Goal: Transaction & Acquisition: Purchase product/service

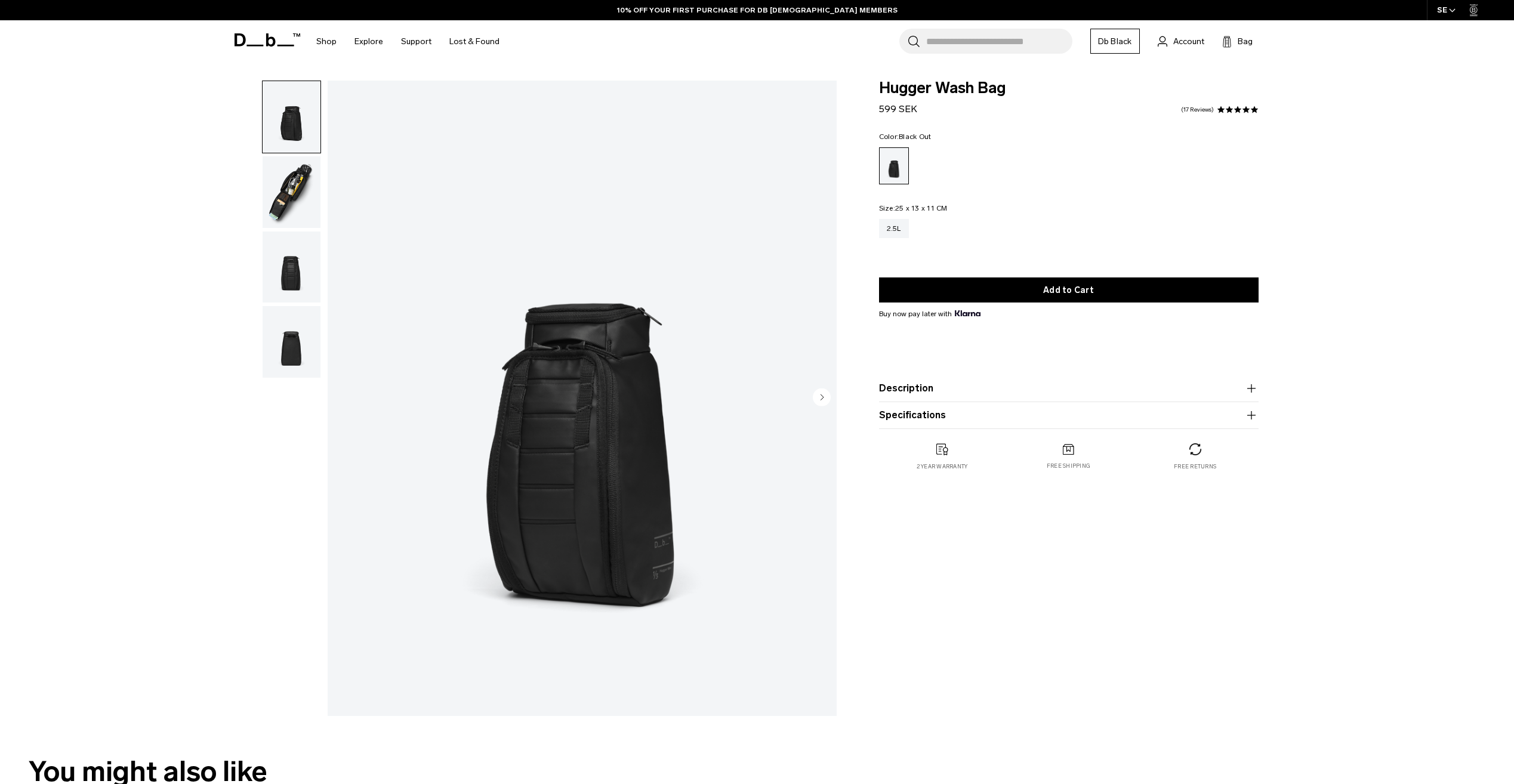
drag, startPoint x: 263, startPoint y: 193, endPoint x: 291, endPoint y: 193, distance: 28.0
click at [264, 193] on img "button" at bounding box center [291, 192] width 58 height 72
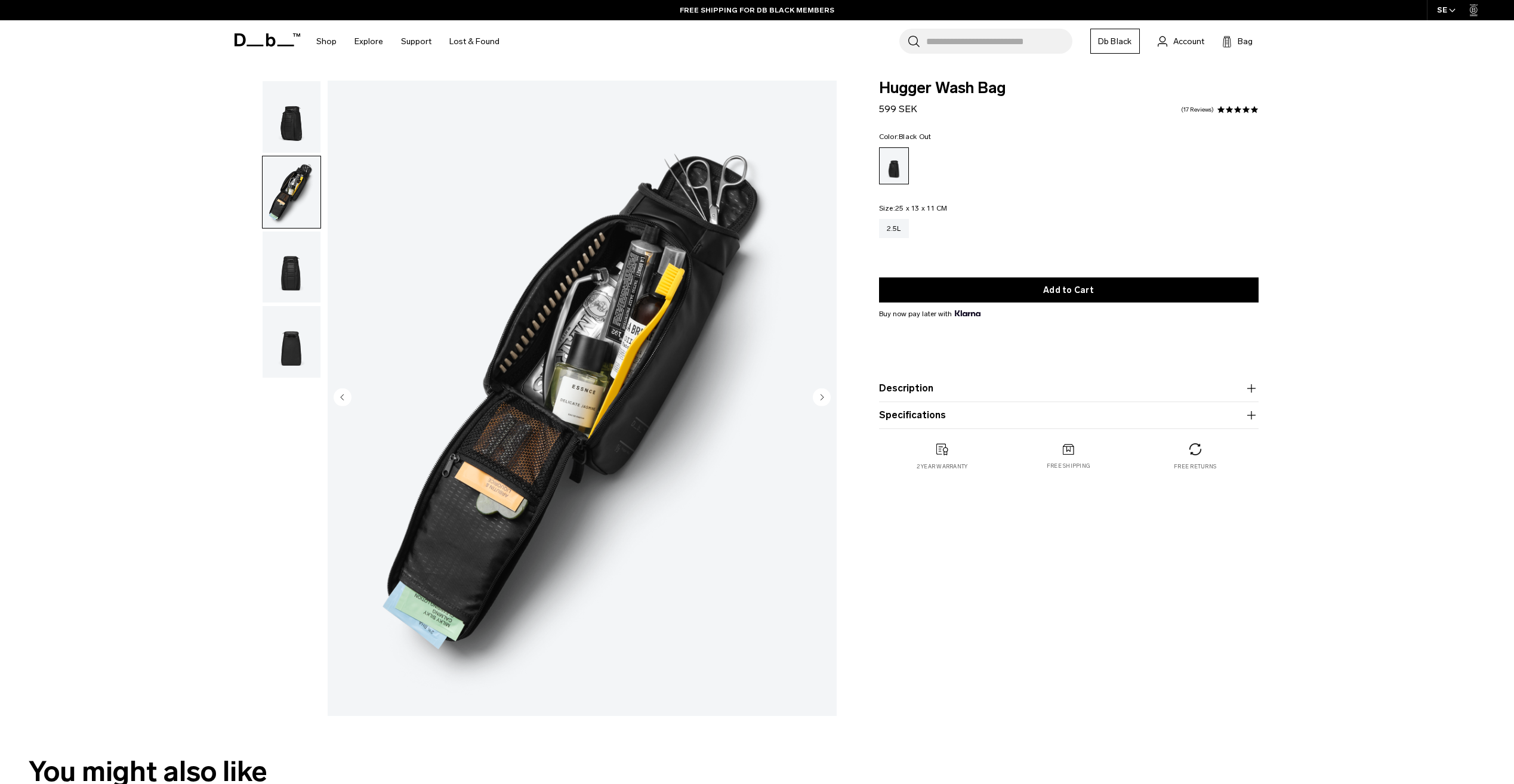
drag, startPoint x: 254, startPoint y: 286, endPoint x: 270, endPoint y: 280, distance: 17.1
click at [255, 286] on div "02 / 04 Close 01 / 04 Previous Next" at bounding box center [531, 401] width 623 height 641
click at [274, 275] on img "button" at bounding box center [291, 267] width 58 height 72
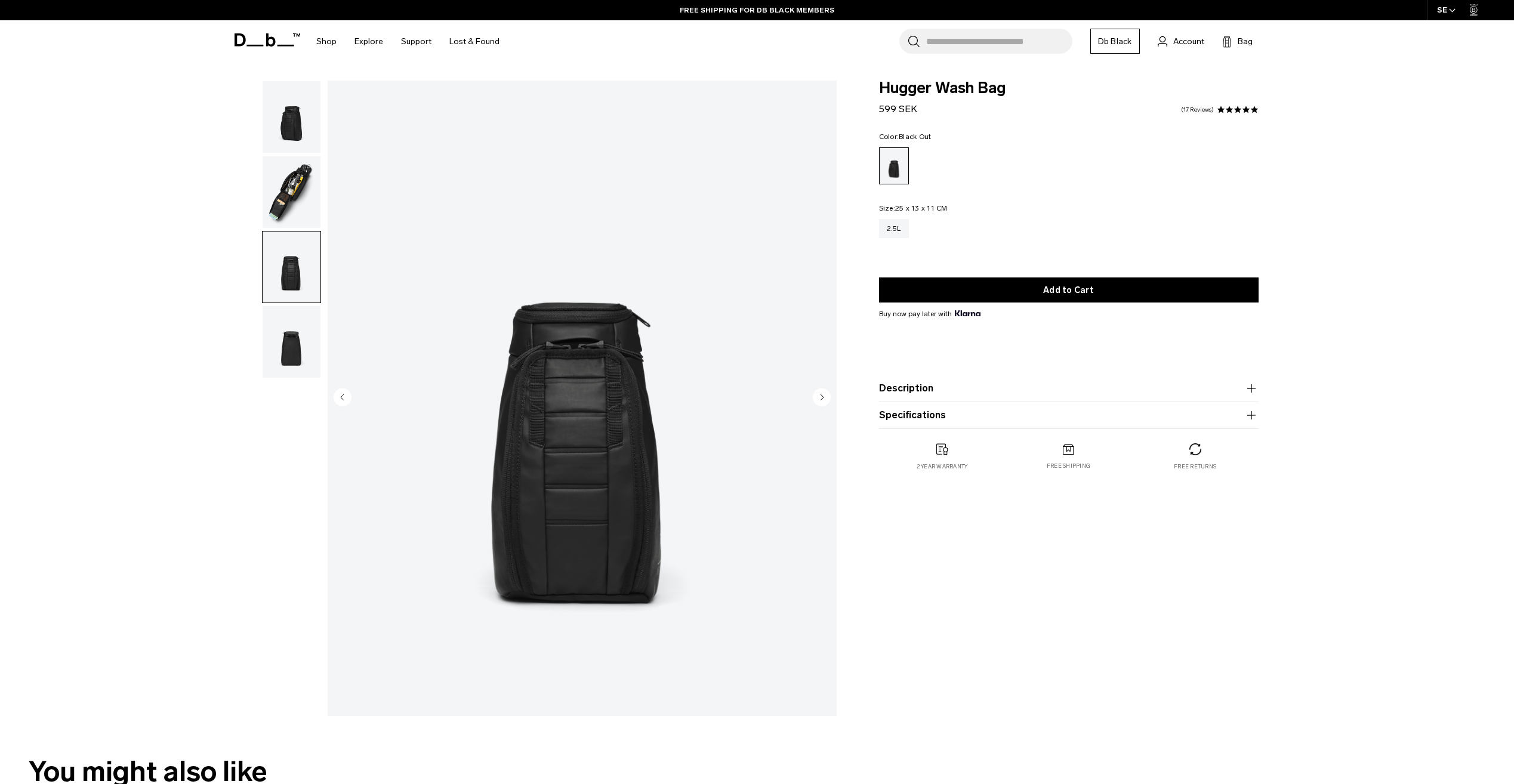
click at [289, 348] on img "button" at bounding box center [291, 342] width 58 height 72
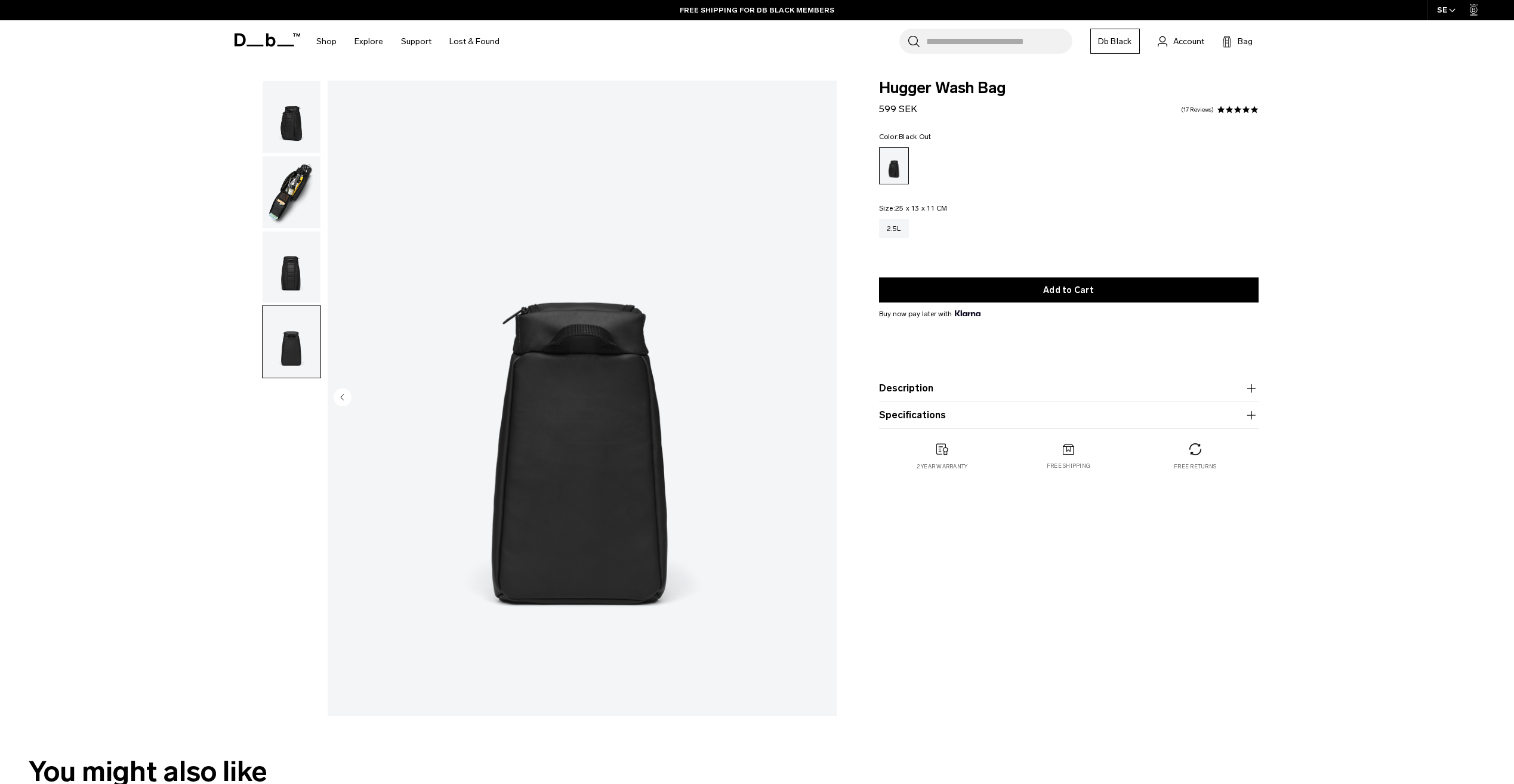
click at [291, 279] on img "button" at bounding box center [291, 267] width 58 height 72
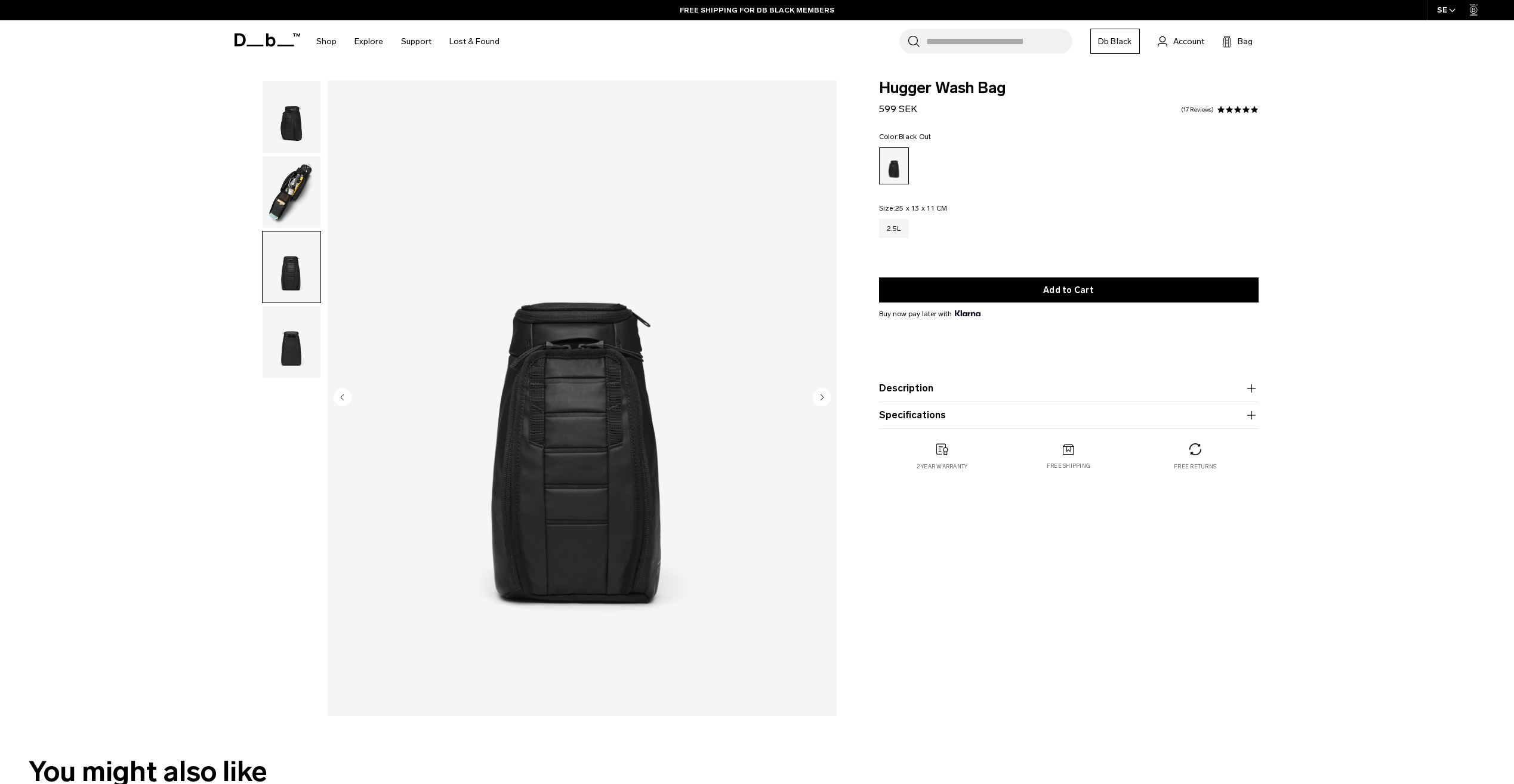
click at [289, 222] on img "button" at bounding box center [291, 192] width 58 height 72
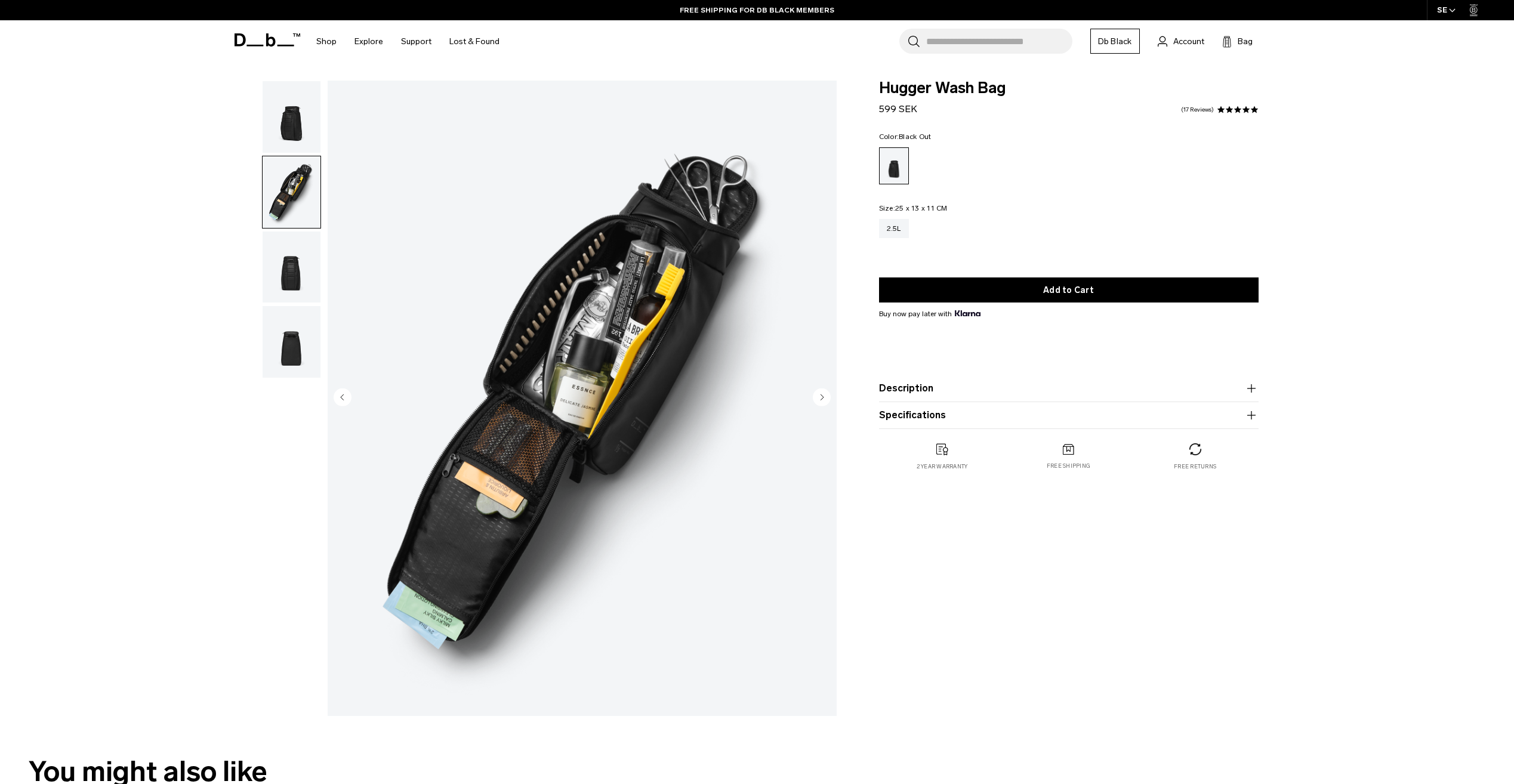
click at [297, 135] on img "button" at bounding box center [291, 117] width 58 height 72
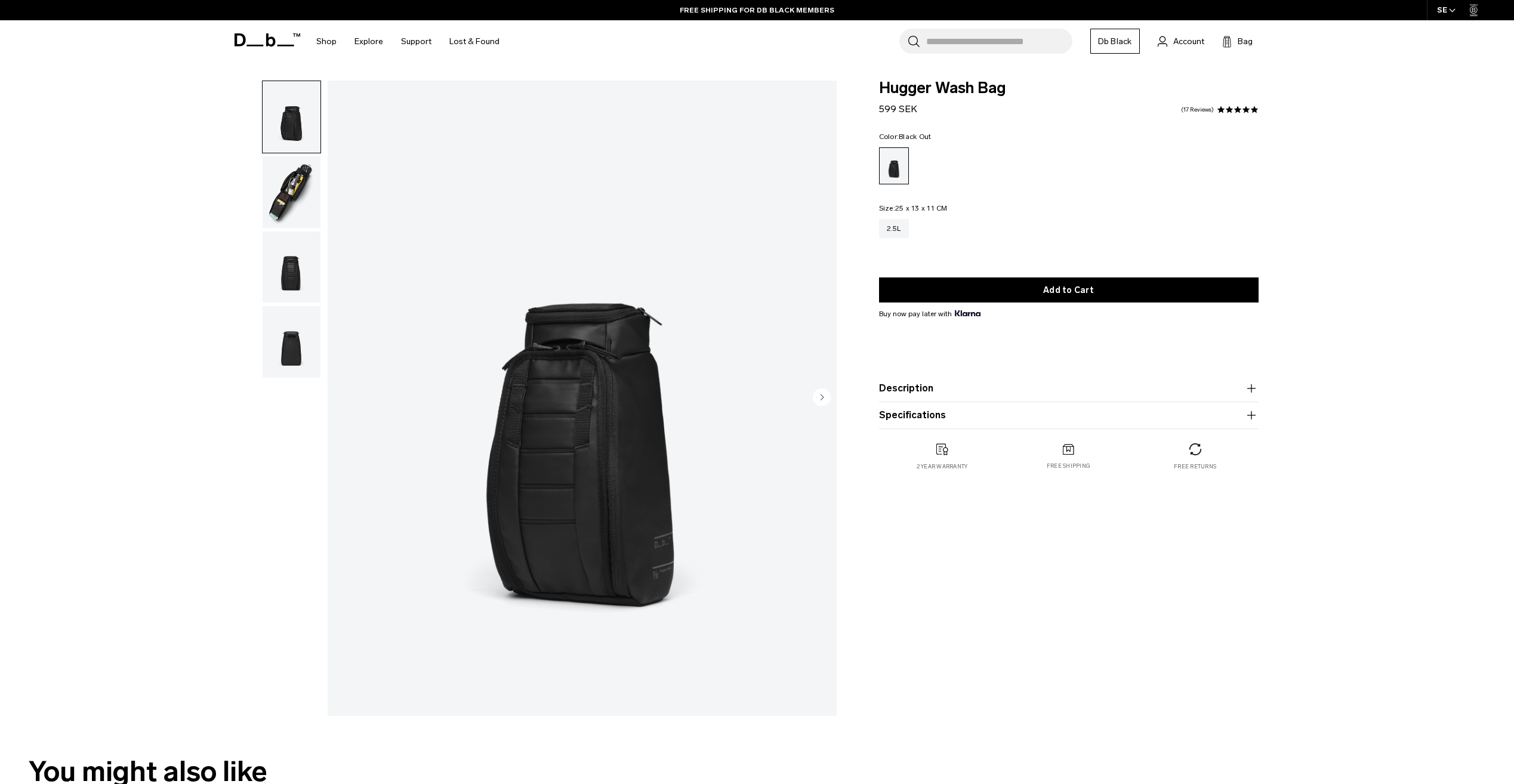
click at [300, 187] on img "button" at bounding box center [291, 192] width 58 height 72
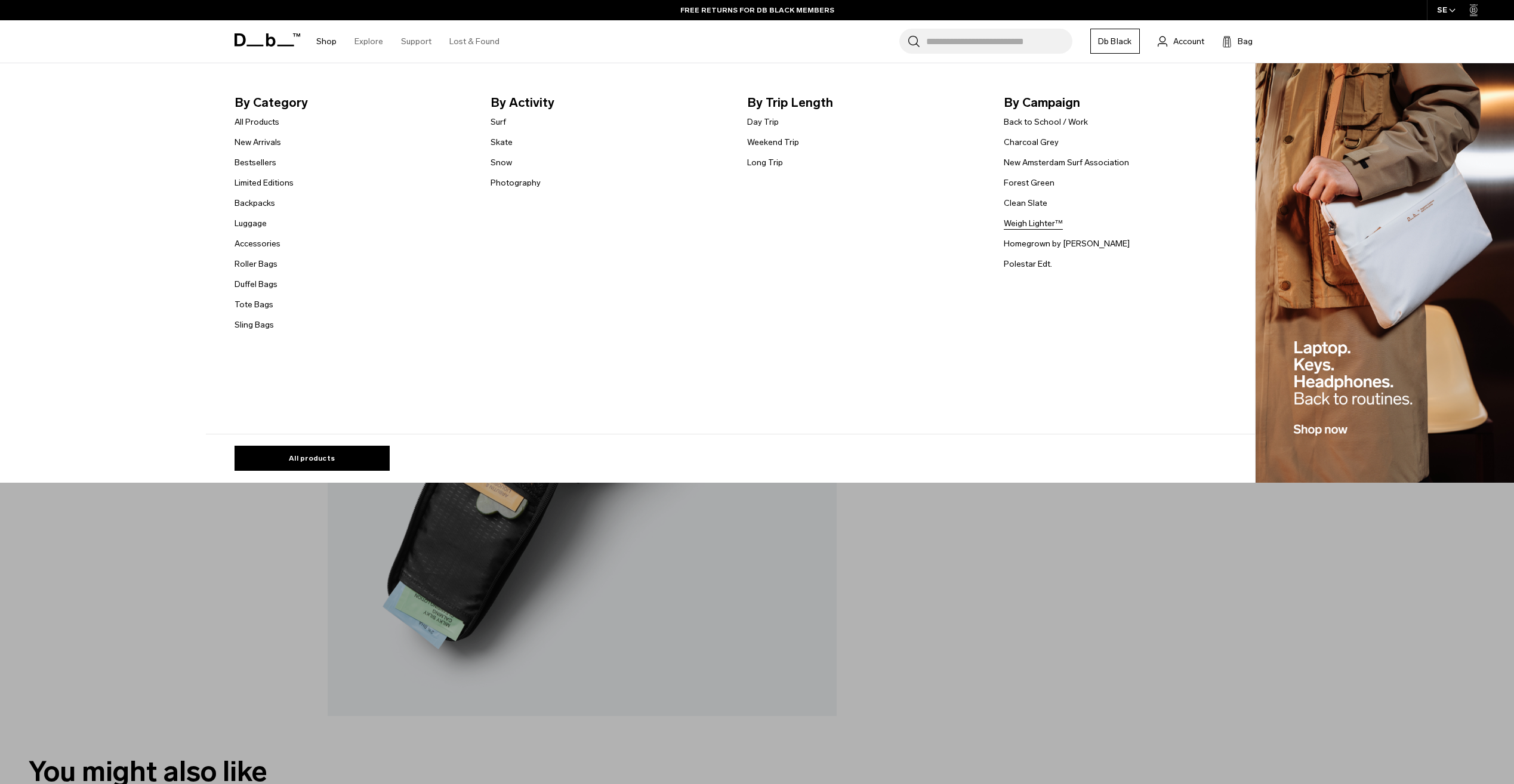
click at [1027, 220] on link "Weigh Lighter™" at bounding box center [1033, 223] width 59 height 12
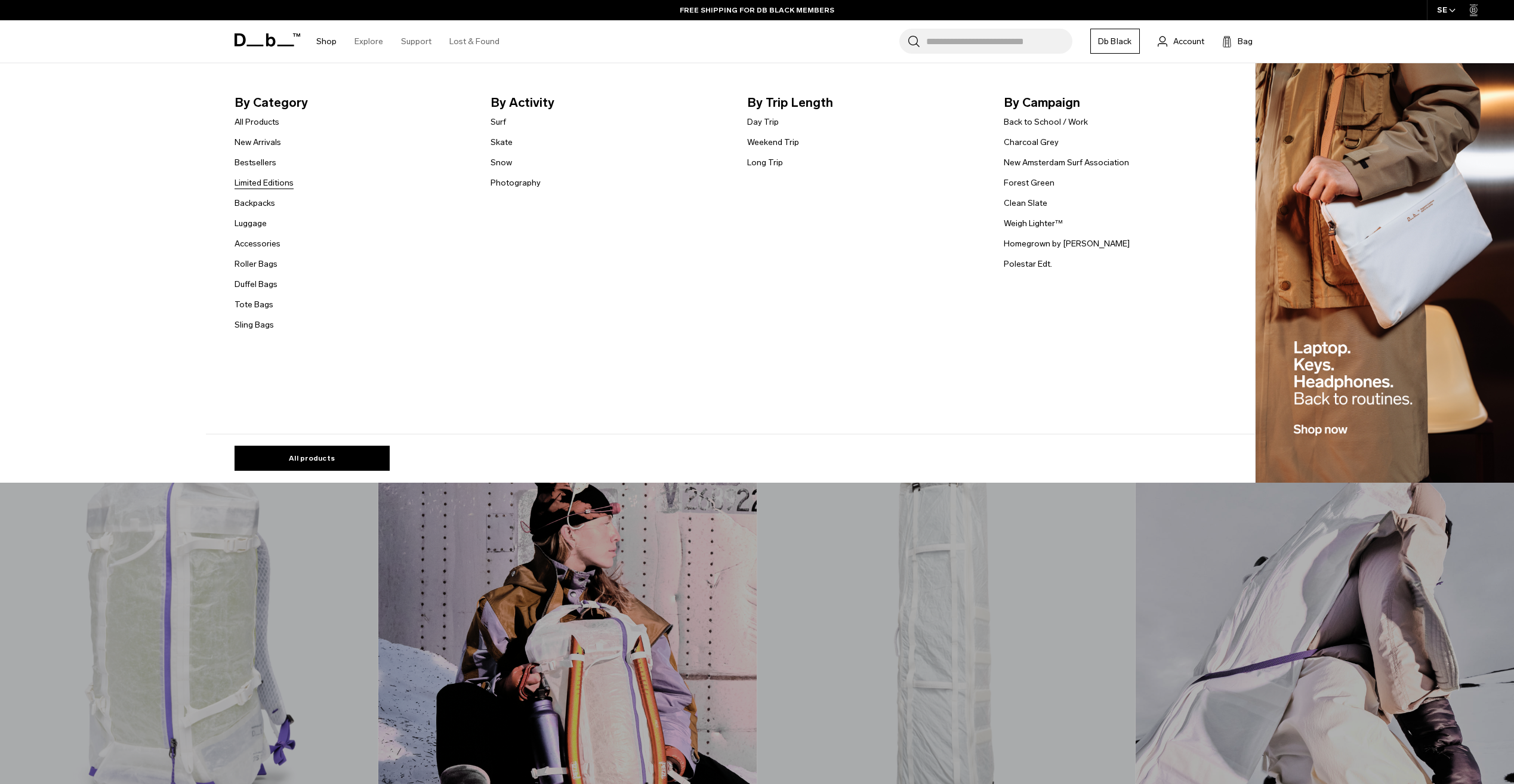
click at [261, 183] on link "Limited Editions" at bounding box center [264, 183] width 59 height 12
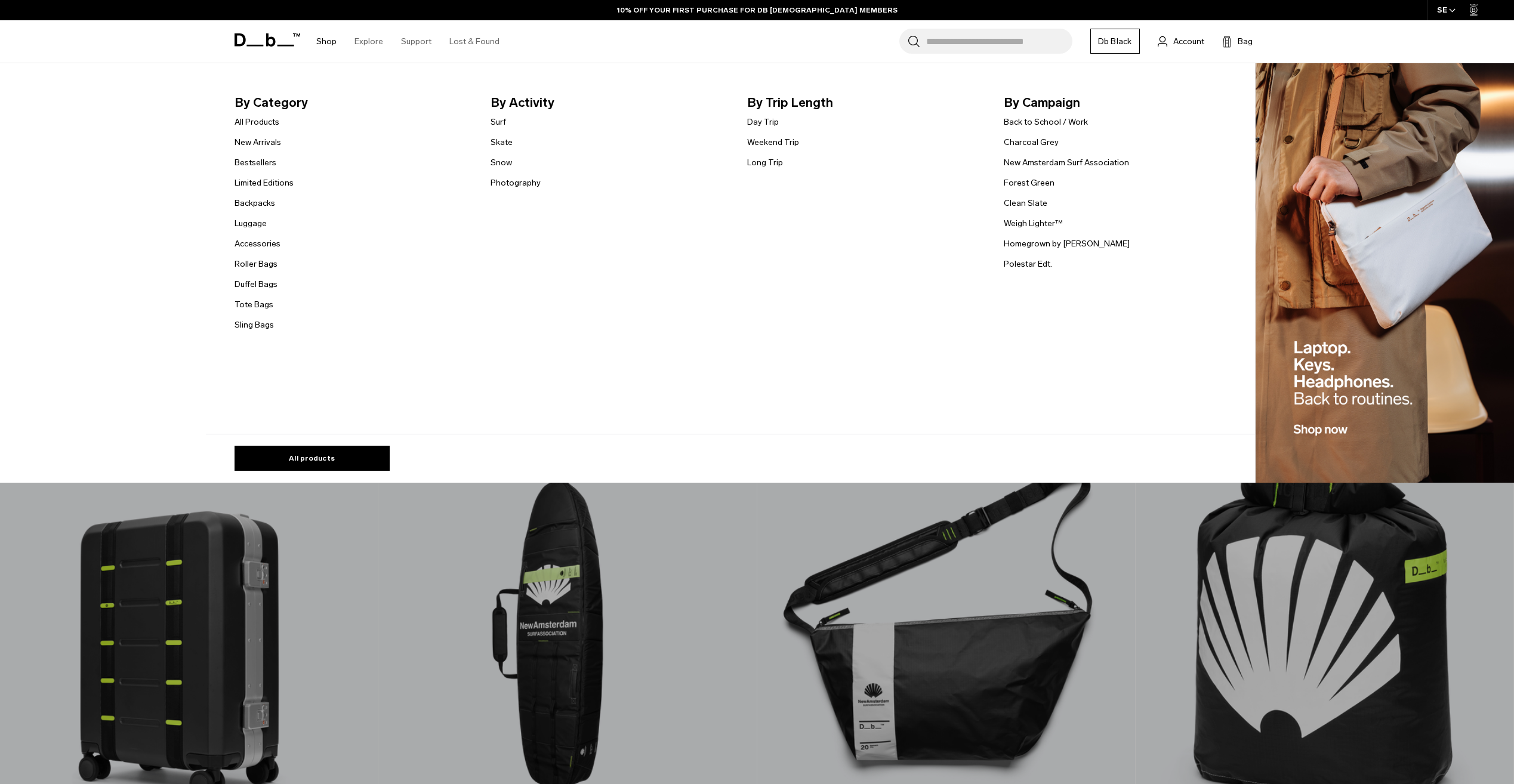
click at [322, 43] on link "Shop" at bounding box center [326, 42] width 21 height 42
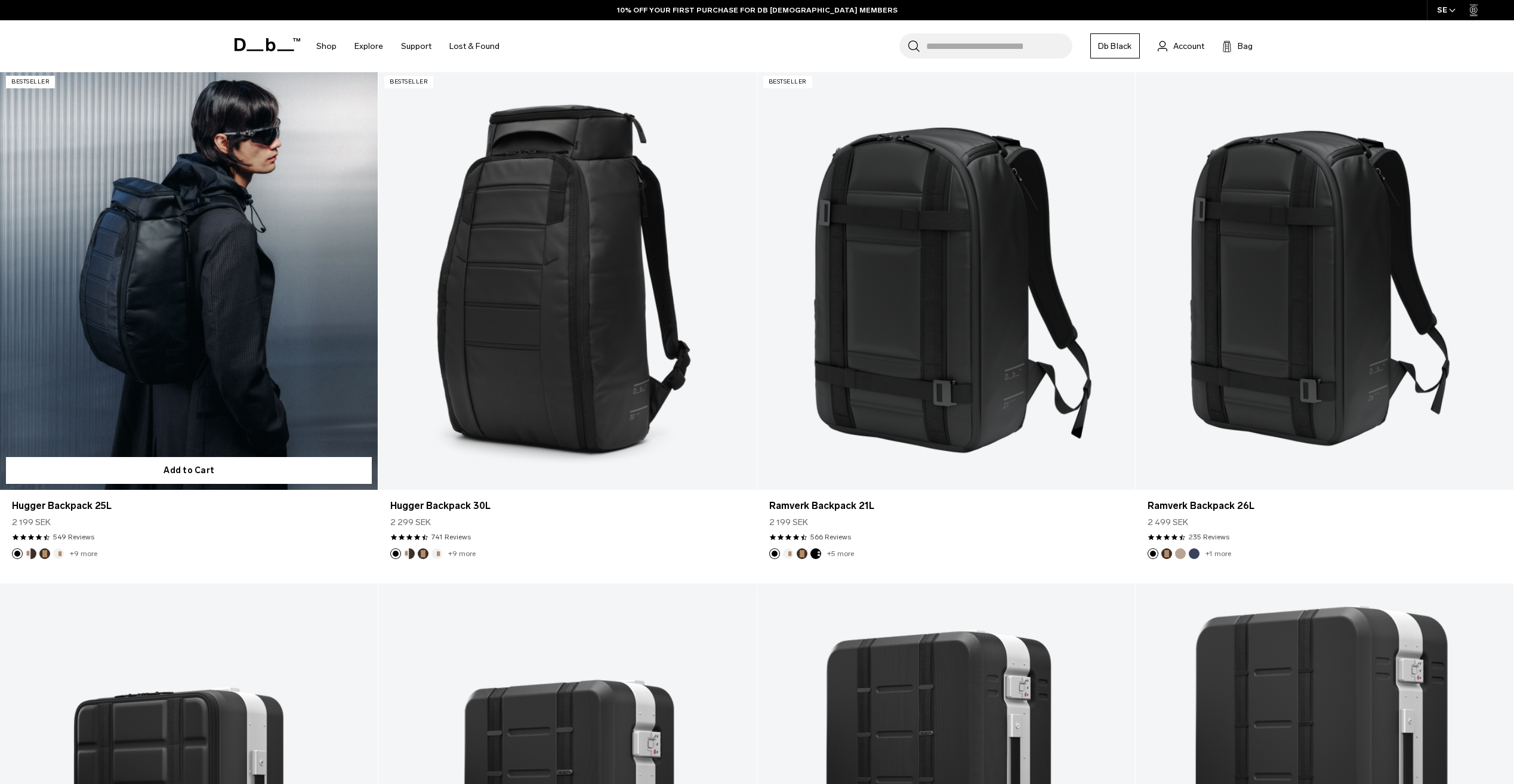
scroll to position [358, 0]
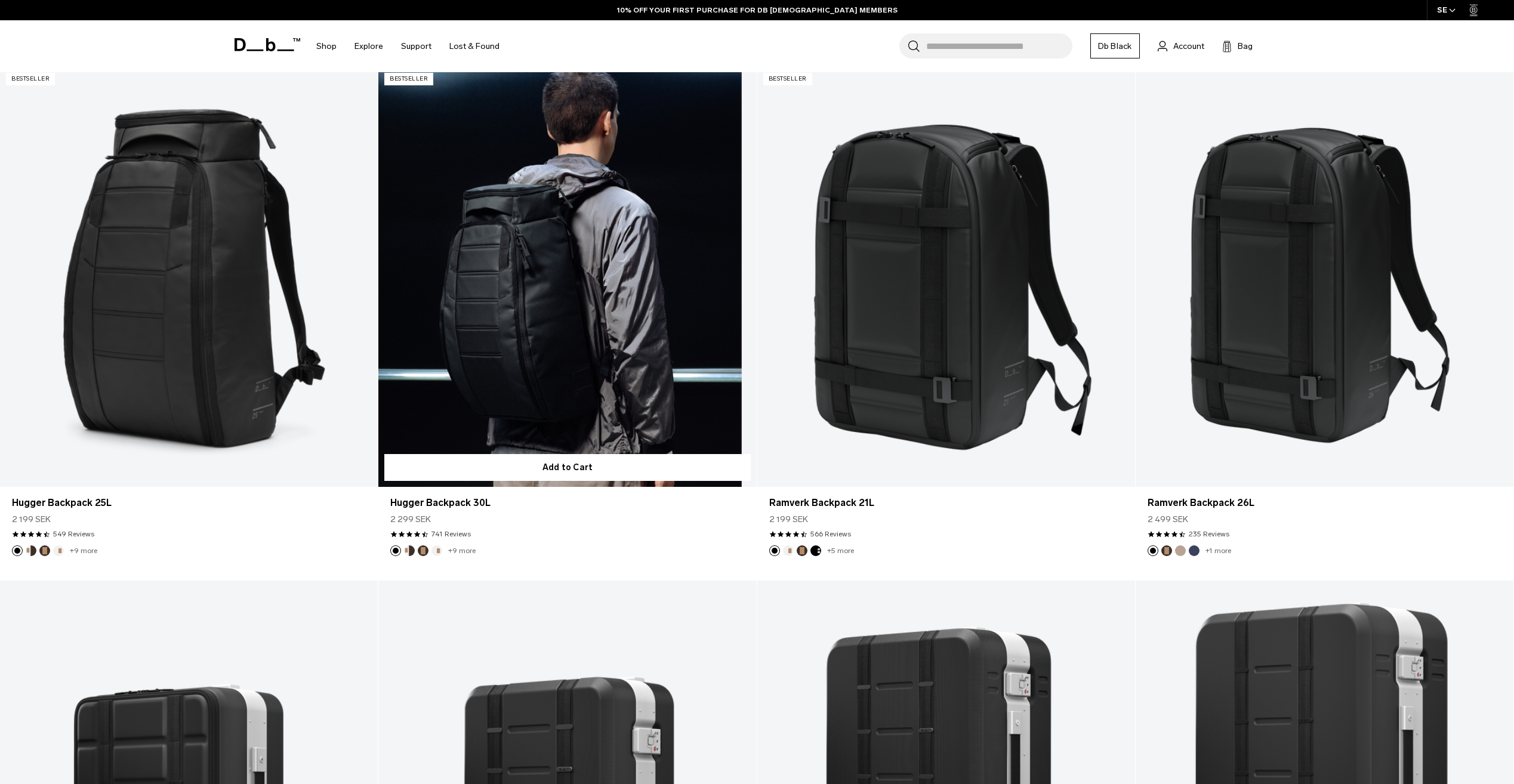
click at [406, 548] on button "Cappuccino" at bounding box center [409, 550] width 11 height 11
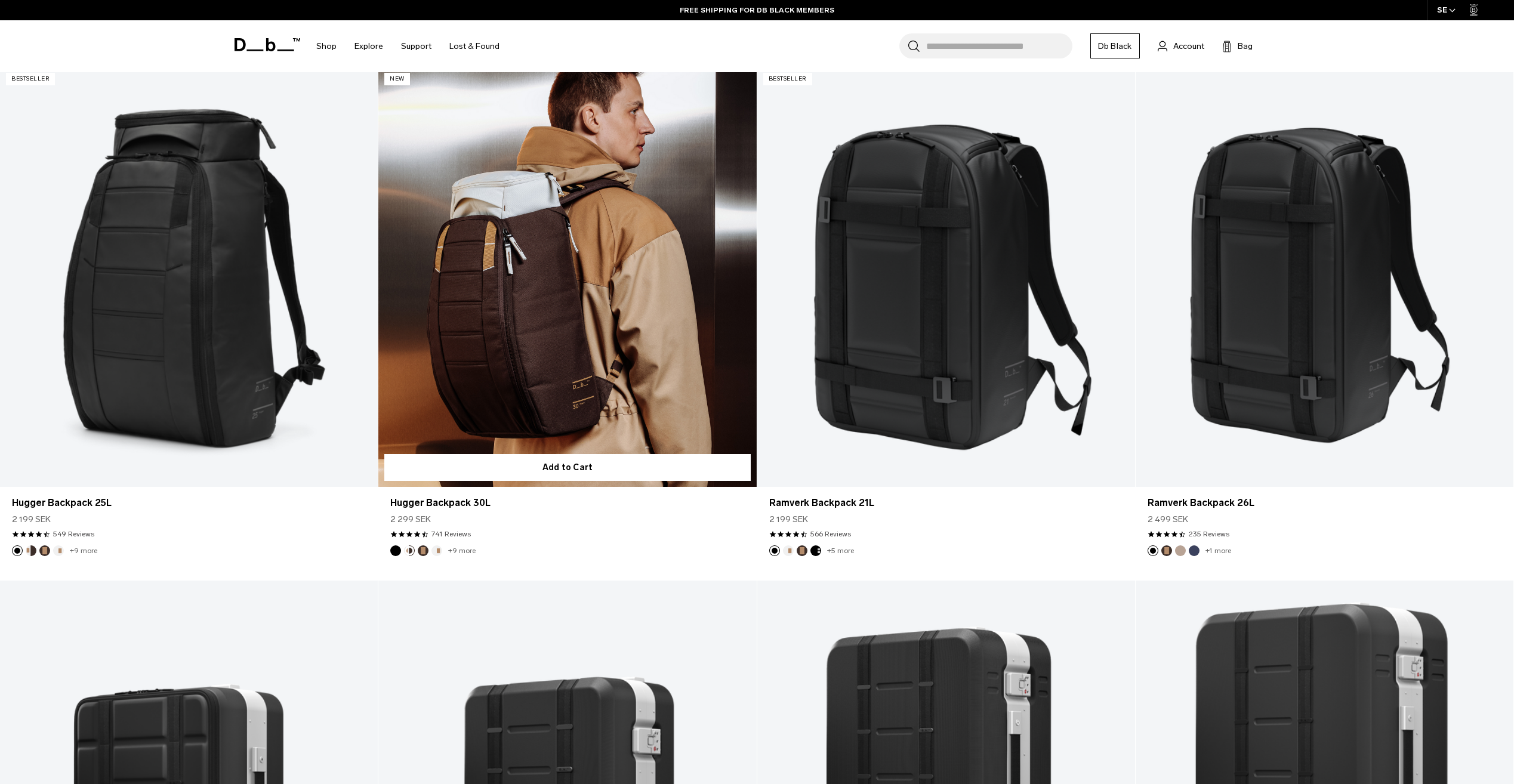
click at [422, 551] on button "Espresso" at bounding box center [423, 550] width 11 height 11
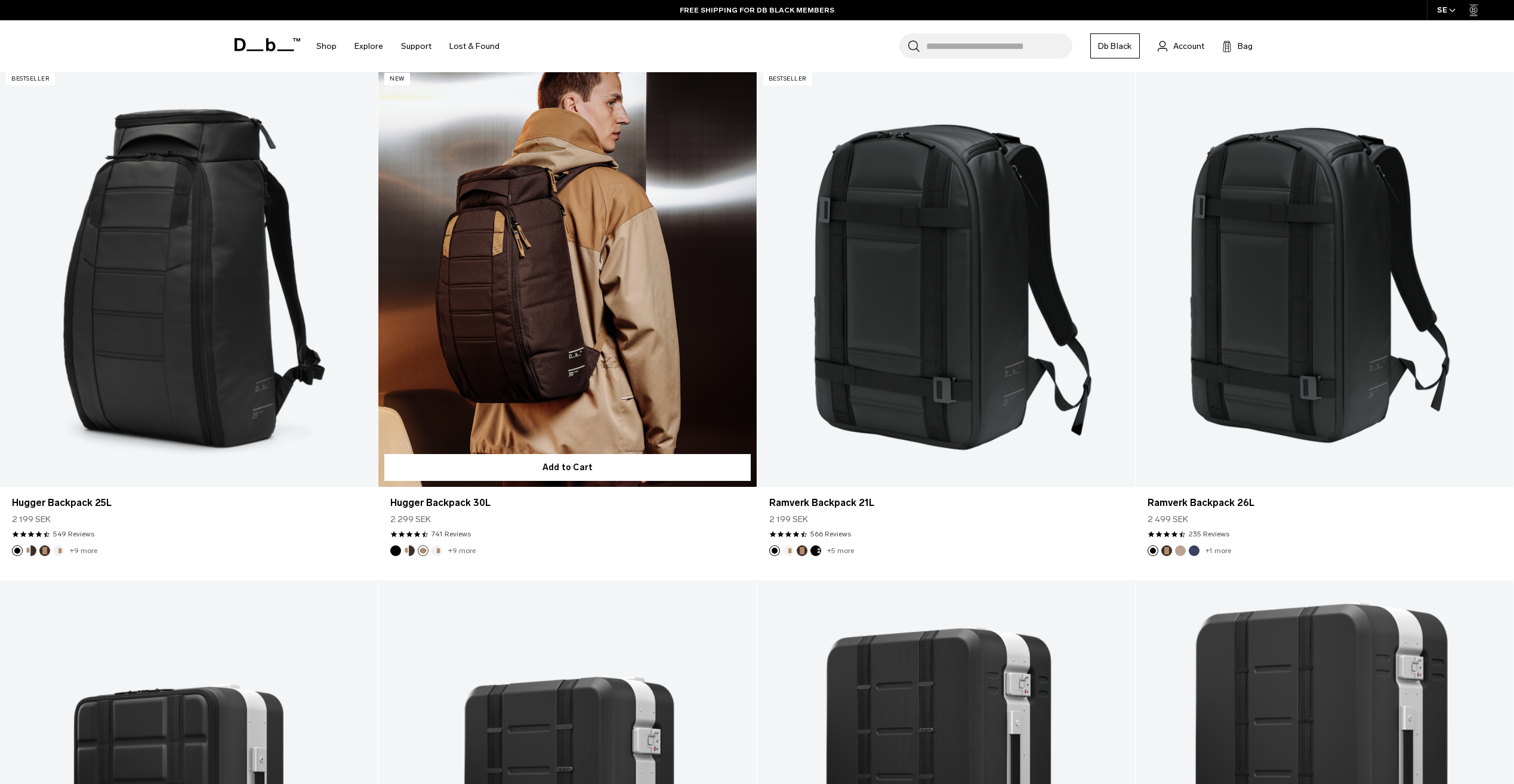
click at [436, 551] on button "Oatmilk" at bounding box center [436, 550] width 11 height 11
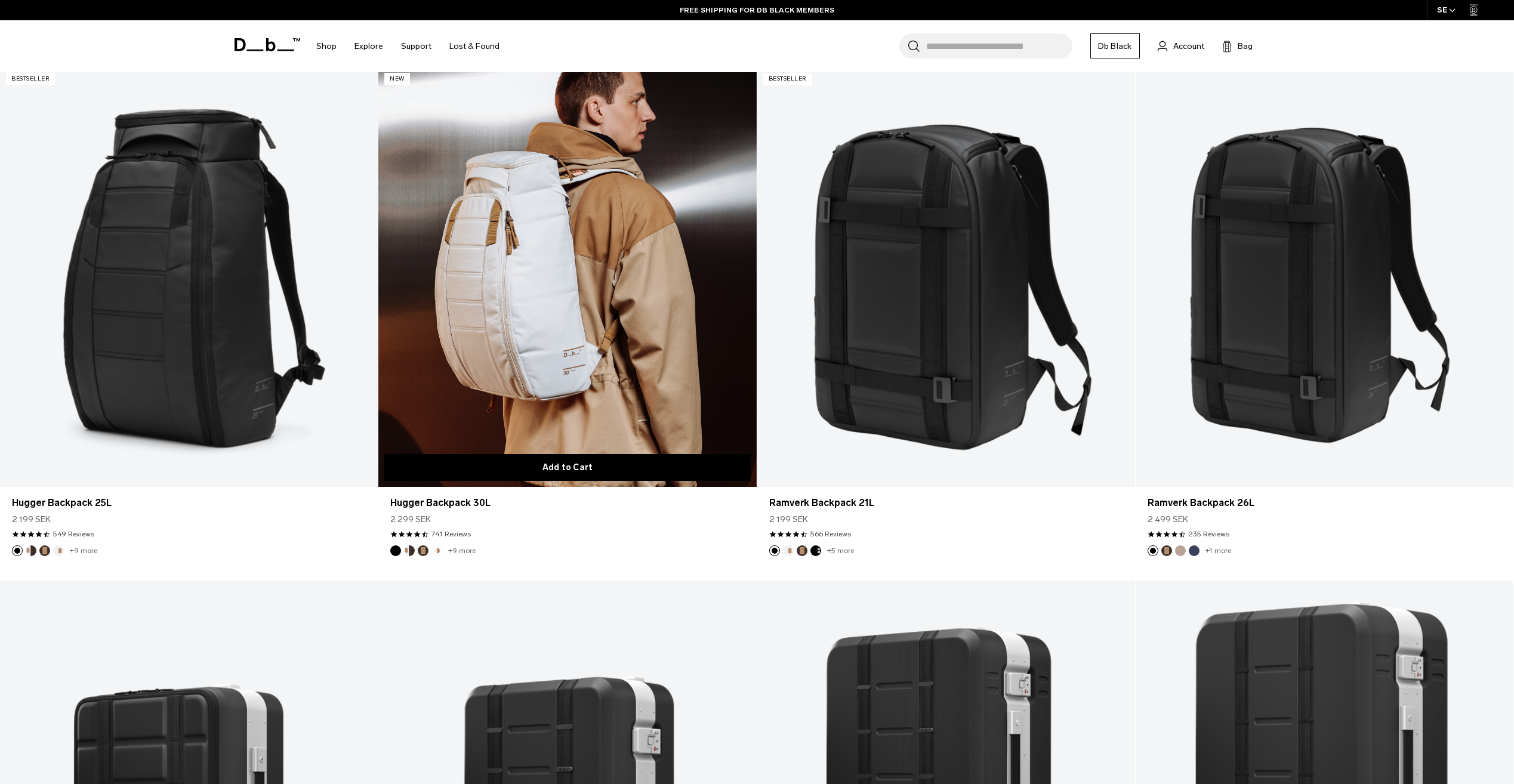
click at [522, 474] on button "Add to Cart" at bounding box center [567, 467] width 366 height 27
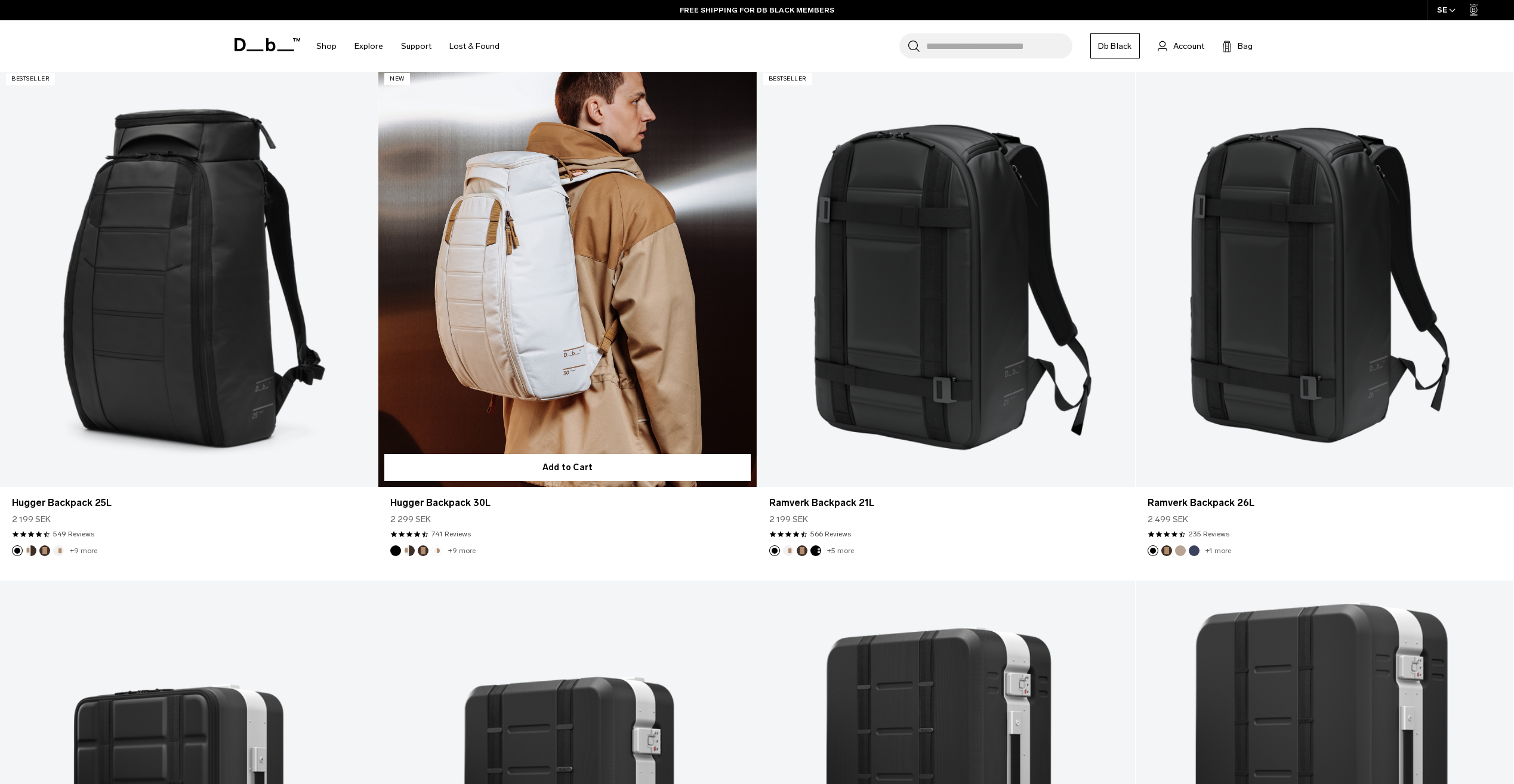
click at [449, 548] on link "+9 more" at bounding box center [462, 550] width 27 height 8
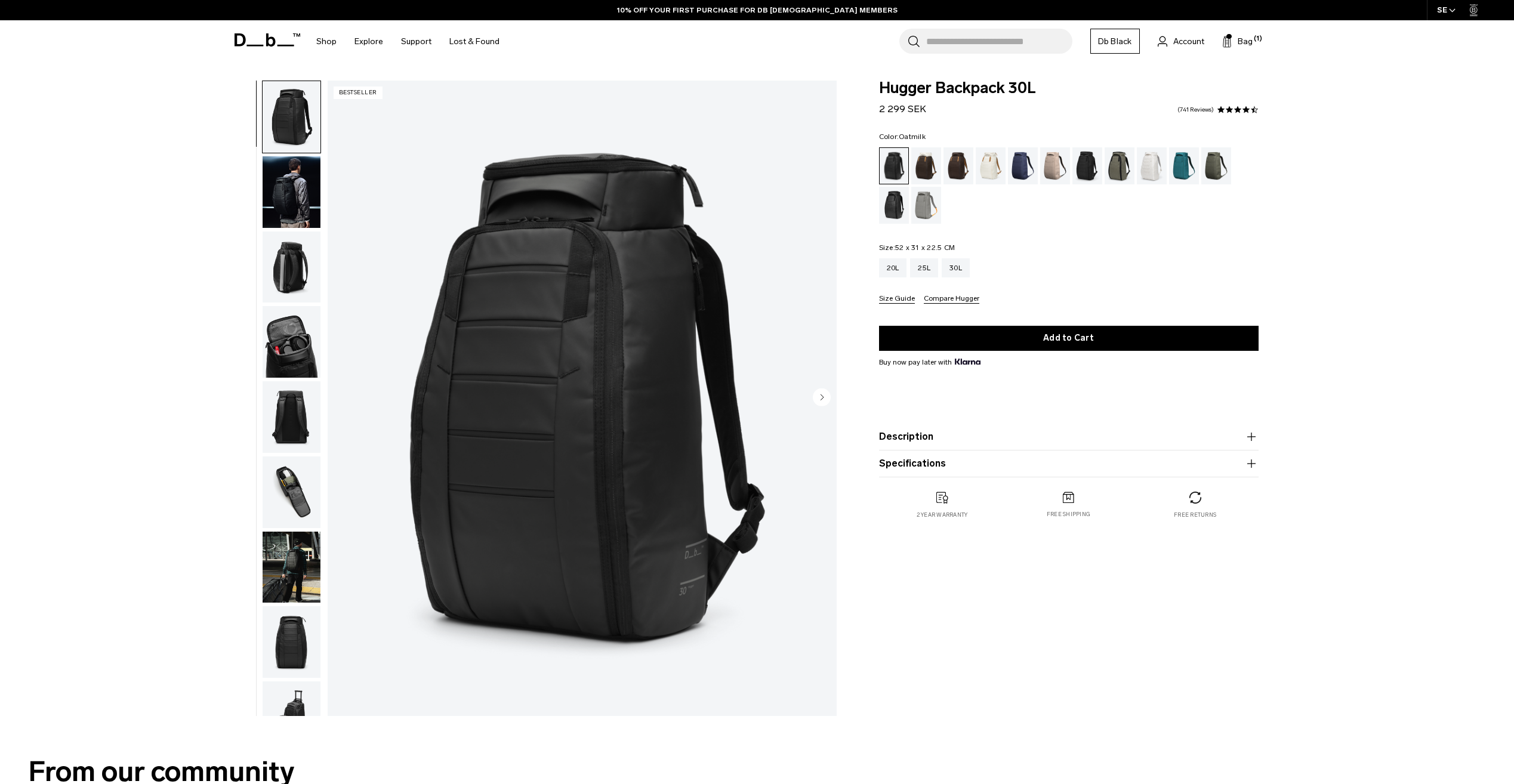
click at [963, 164] on div "Espresso" at bounding box center [958, 165] width 31 height 37
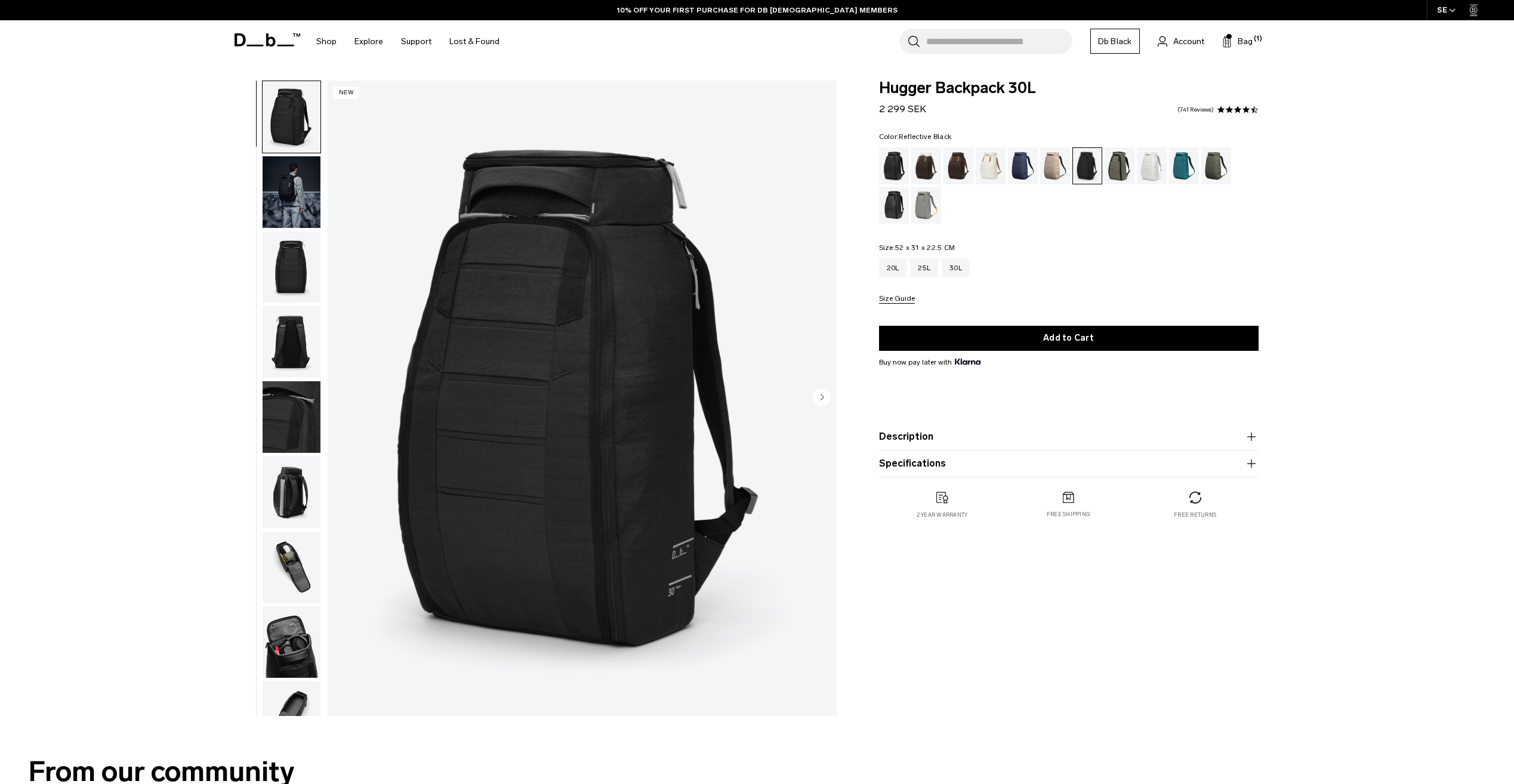
click at [888, 203] on div "Reflective Black" at bounding box center [894, 205] width 31 height 37
